Goal: Check status

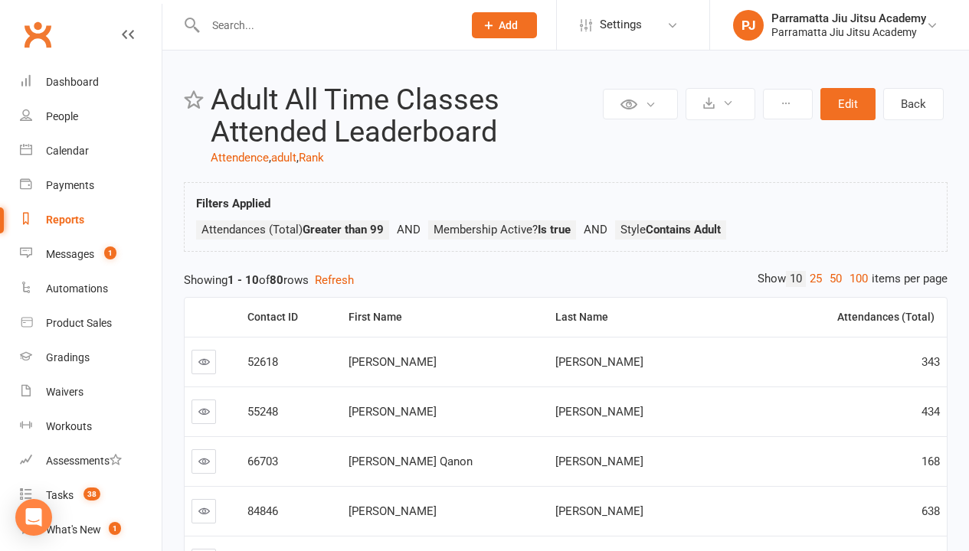
click at [855, 279] on link "100" at bounding box center [858, 279] width 26 height 16
click at [0, 0] on div "Loading" at bounding box center [0, 0] width 0 height 0
